Goal: Task Accomplishment & Management: Use online tool/utility

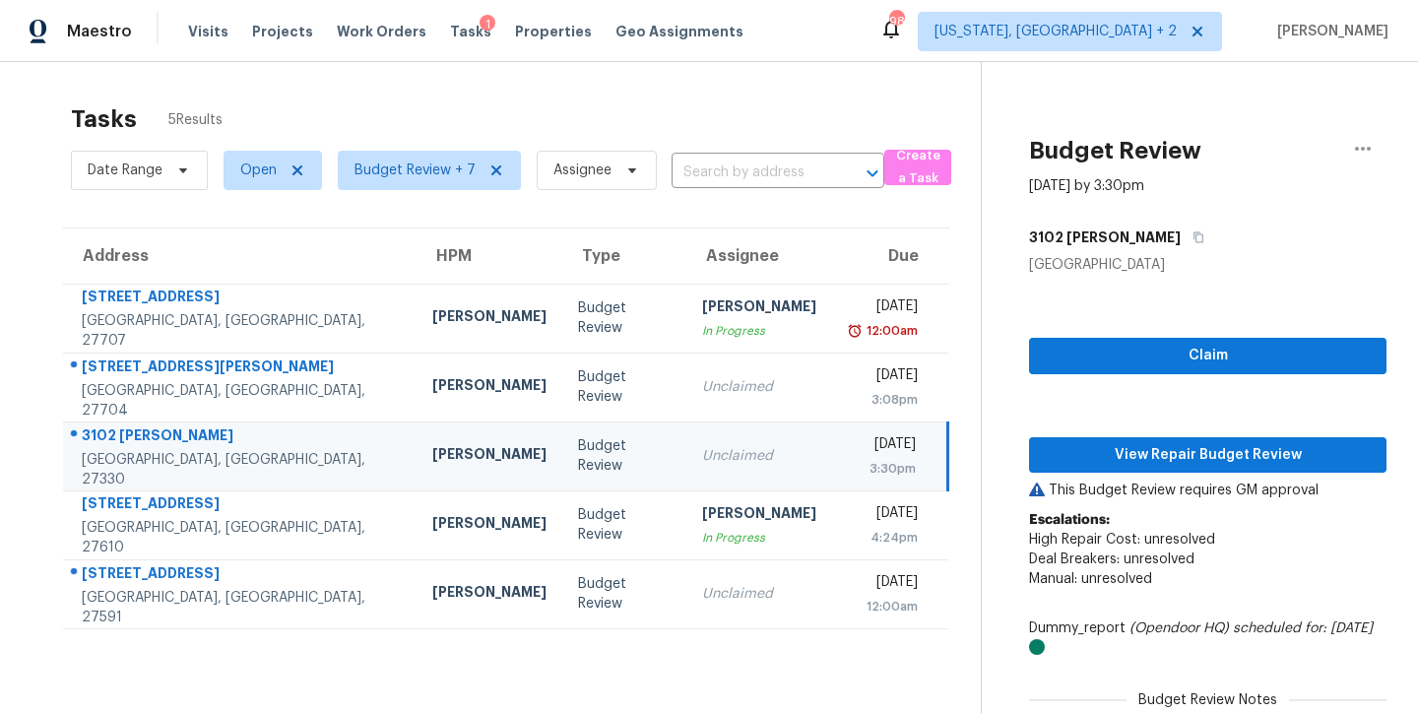
click at [626, 86] on div "Tasks 5 Results Date Range Open Budget Review + 7 Assignee ​ Create a Task Addr…" at bounding box center [709, 520] width 1418 height 917
click at [819, 44] on div "Maestro Visits Projects Work Orders Tasks 1 Properties Geo Assignments 98 [US_S…" at bounding box center [709, 31] width 1418 height 62
click at [792, 29] on div "Maestro Visits Projects Work Orders Tasks 1 Properties Geo Assignments 98 [US_S…" at bounding box center [709, 31] width 1418 height 62
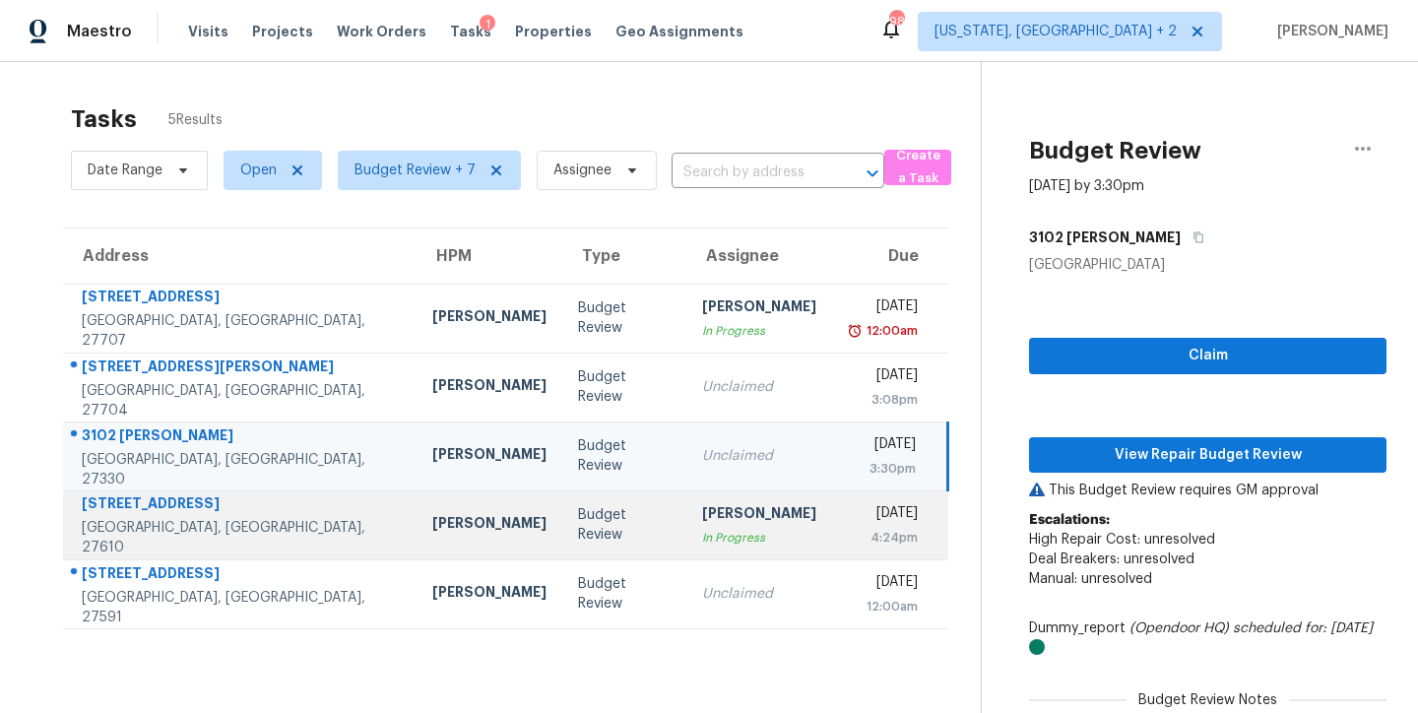
click at [562, 533] on td "Budget Review" at bounding box center [624, 524] width 124 height 69
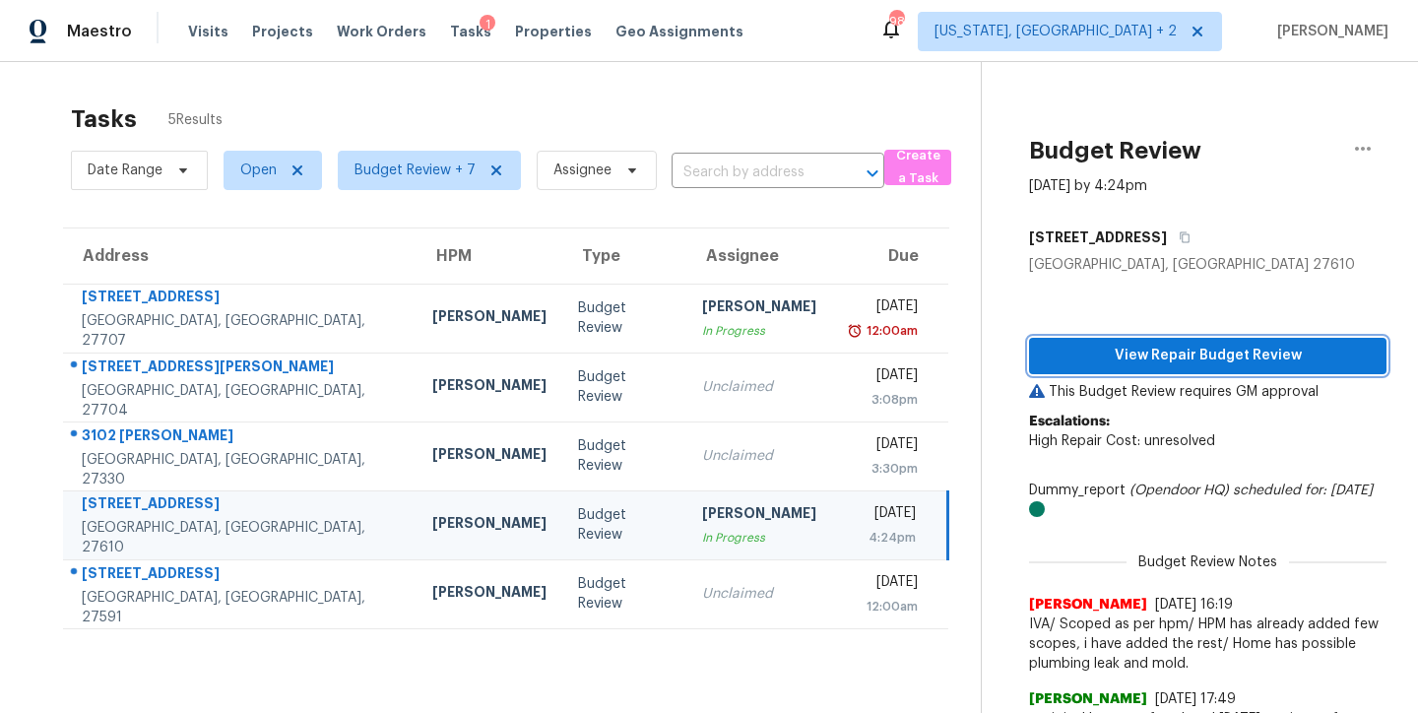
click at [1221, 355] on span "View Repair Budget Review" at bounding box center [1208, 356] width 326 height 25
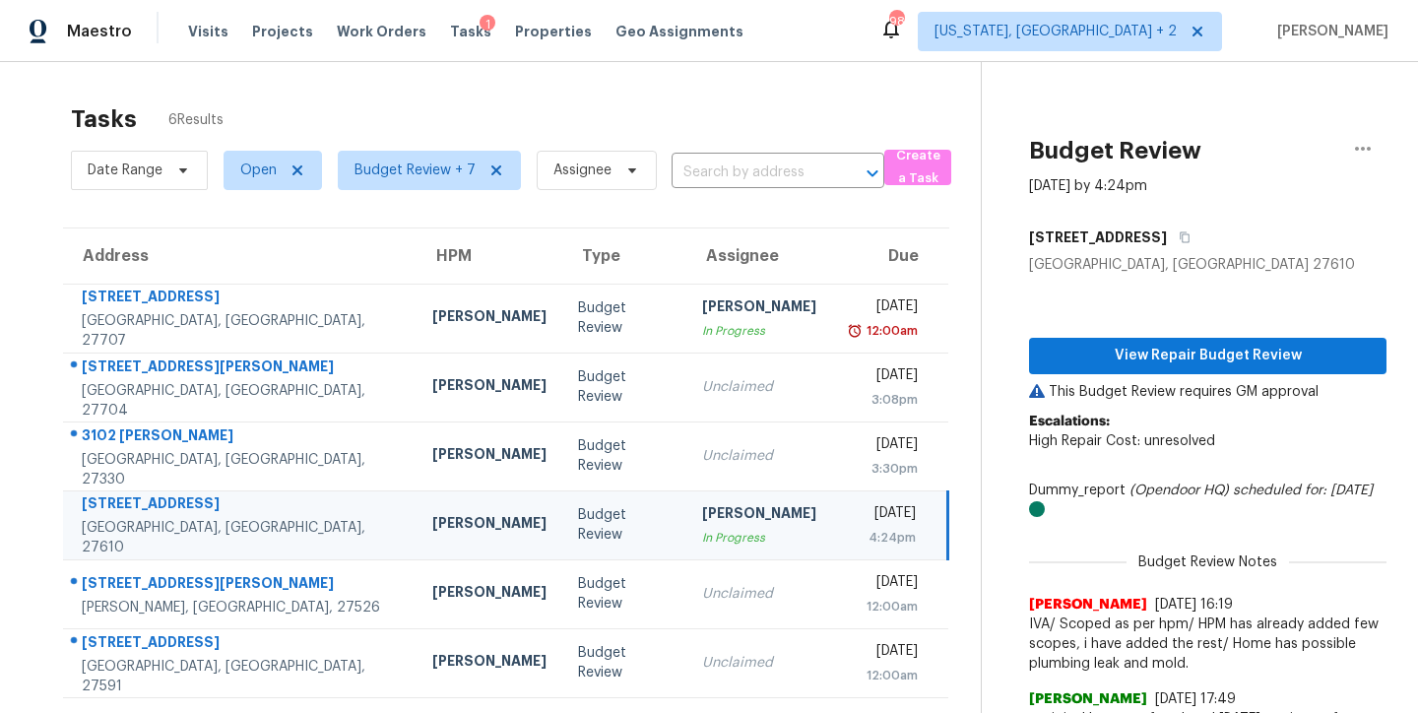
click at [860, 45] on div "Maestro Visits Projects Work Orders Tasks 1 Properties Geo Assignments 98 [US_S…" at bounding box center [709, 31] width 1418 height 62
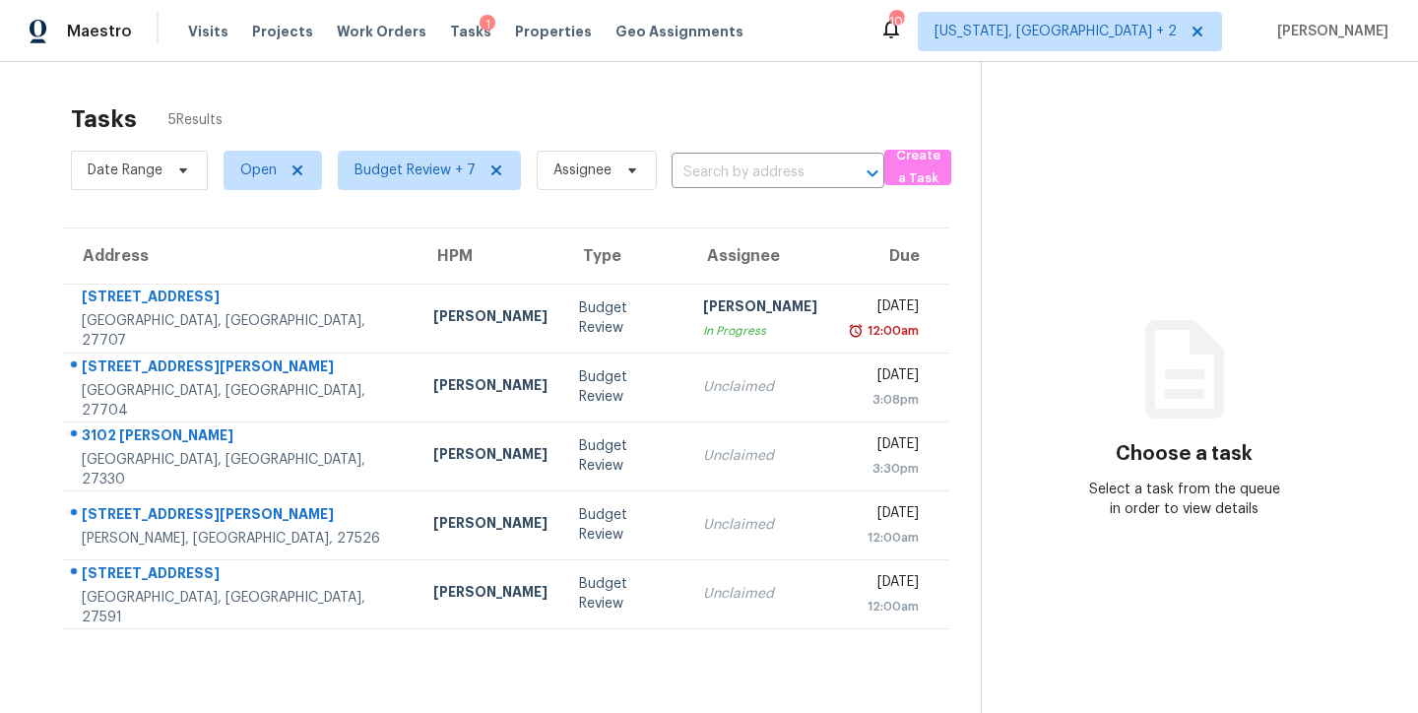
click at [720, 108] on div "Tasks 5 Results" at bounding box center [526, 119] width 910 height 51
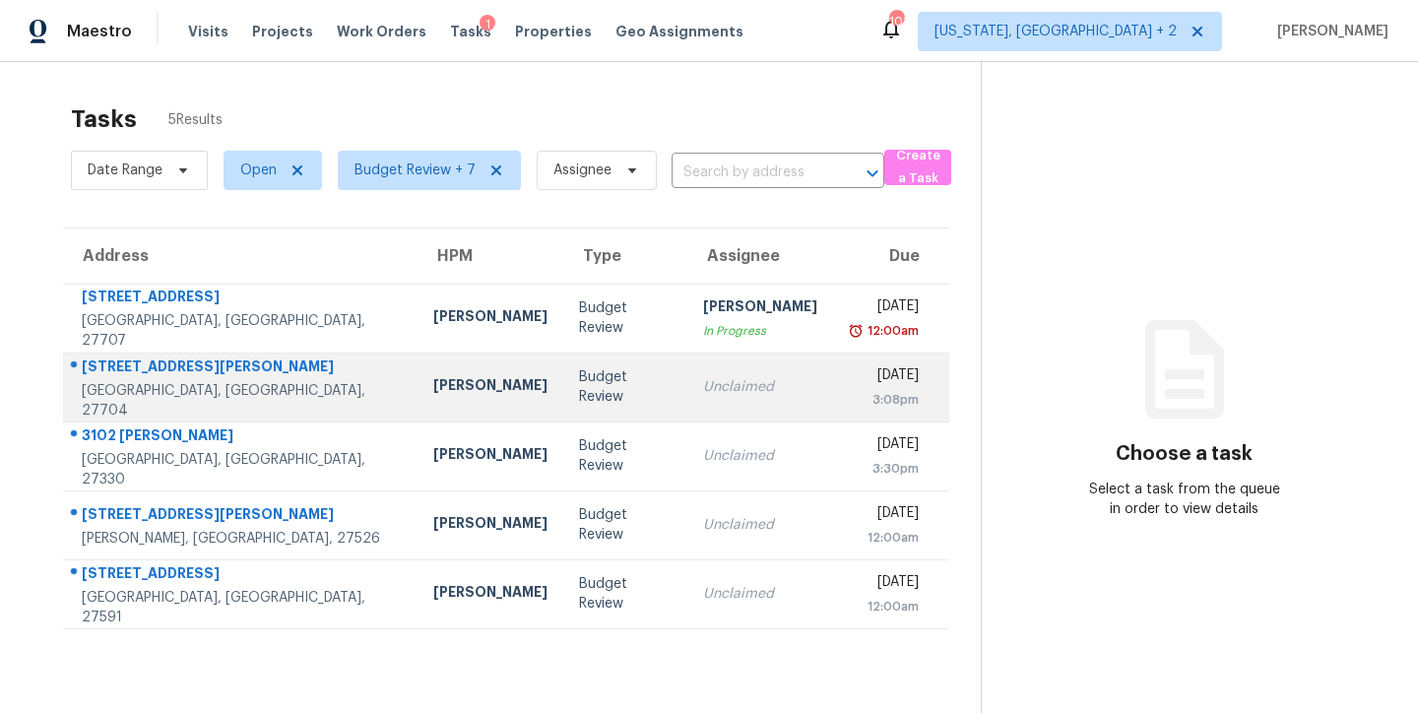
click at [563, 400] on td "Budget Review" at bounding box center [625, 386] width 124 height 69
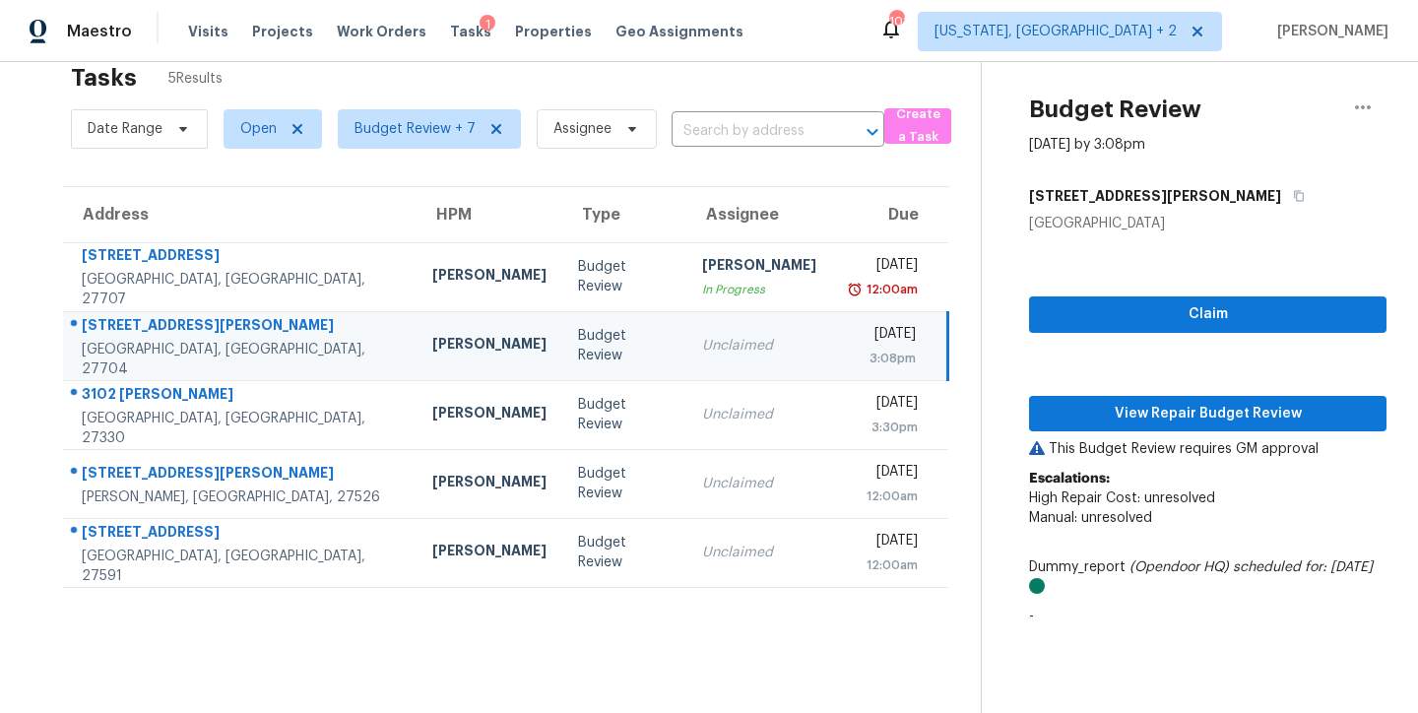
scroll to position [77, 0]
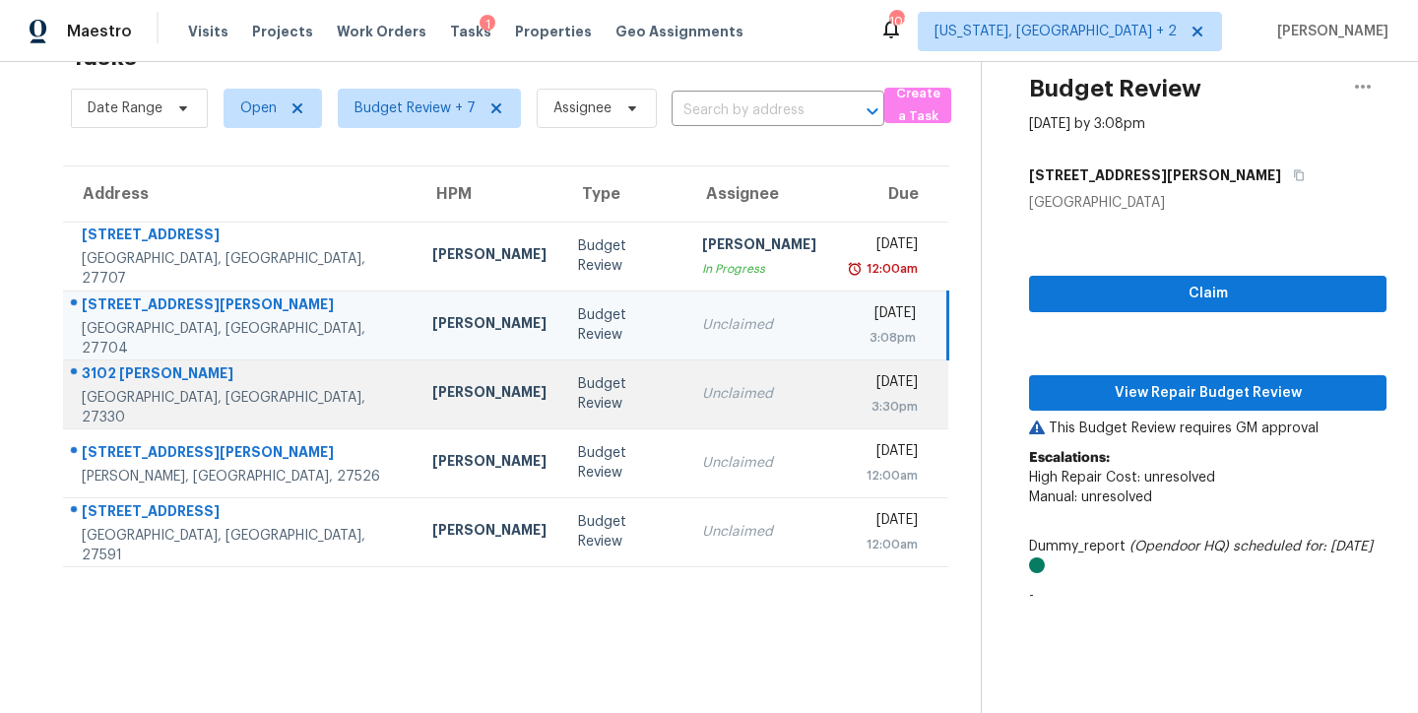
click at [578, 375] on div "Budget Review" at bounding box center [624, 393] width 93 height 39
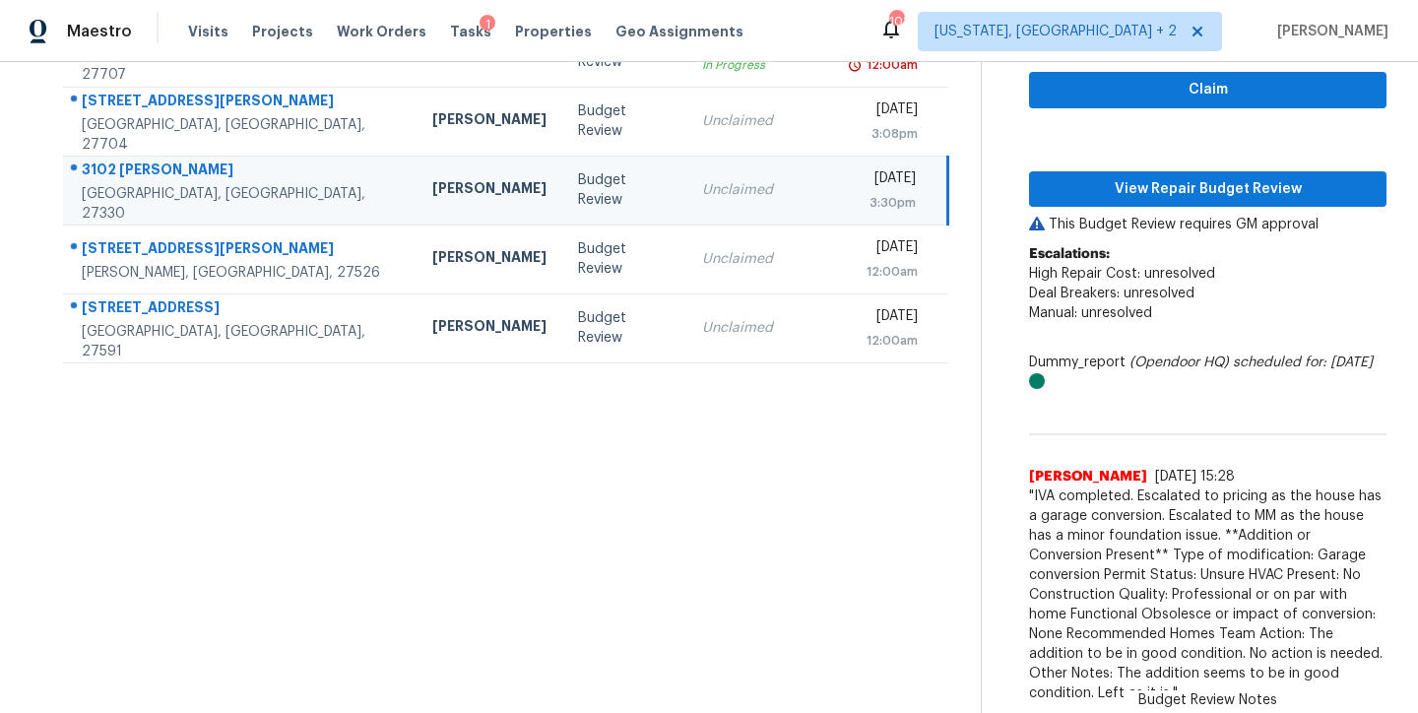
scroll to position [124, 0]
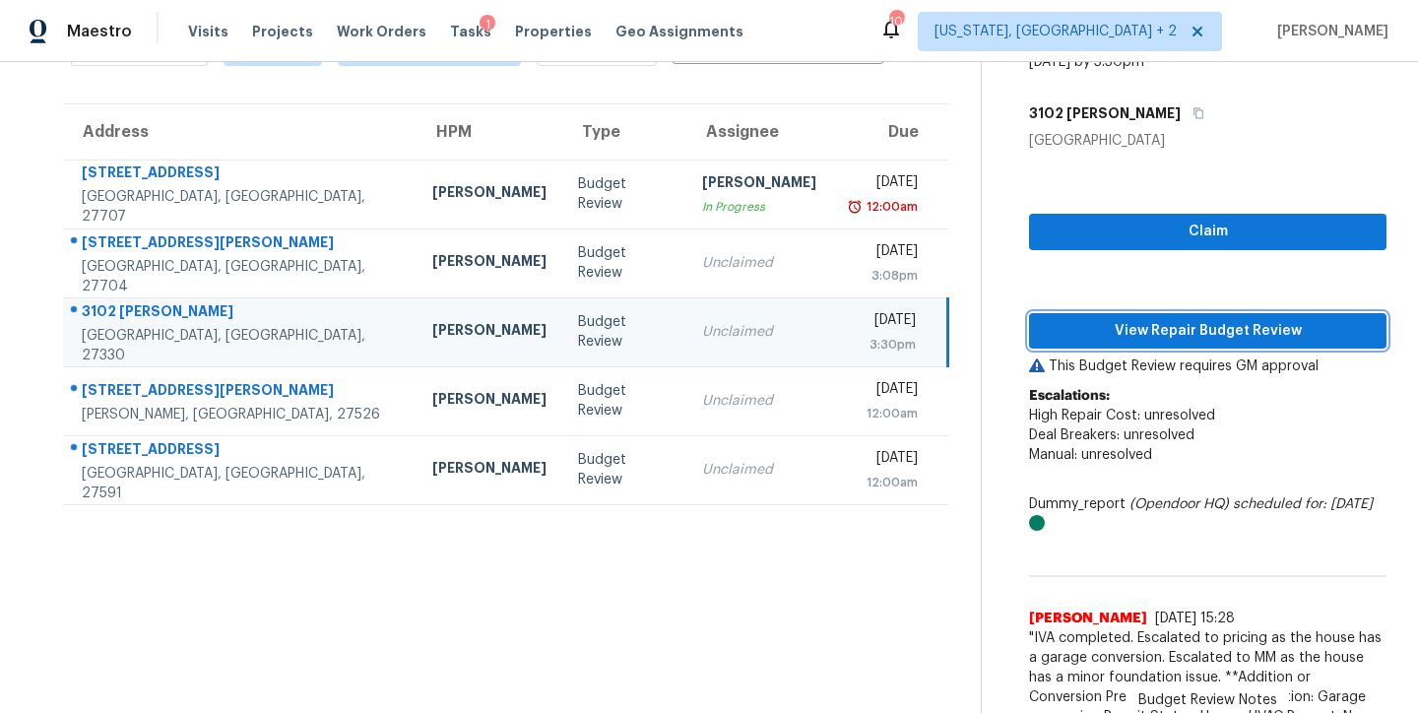
click at [1168, 326] on span "View Repair Budget Review" at bounding box center [1208, 331] width 326 height 25
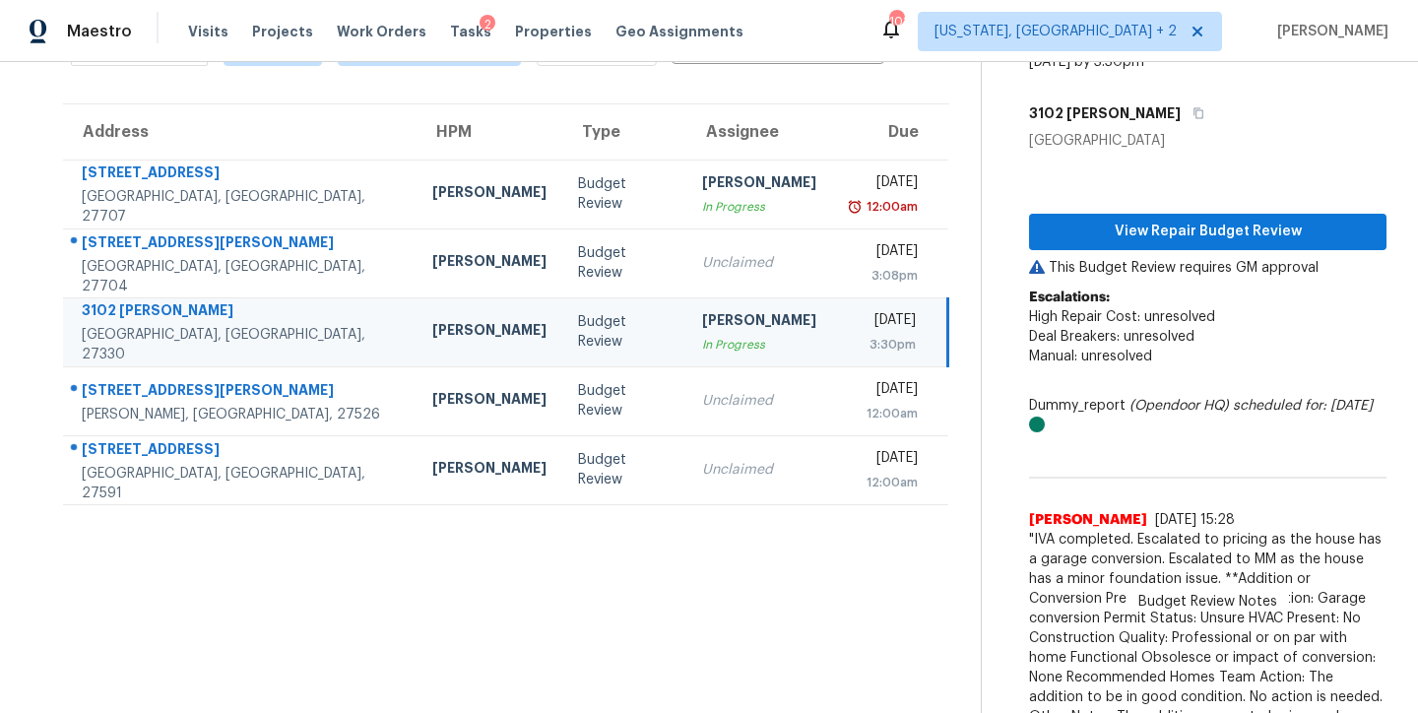
click at [849, 37] on div "Maestro Visits Projects Work Orders Tasks 2 Properties Geo Assignments 101 Wash…" at bounding box center [709, 31] width 1418 height 62
